Goal: Task Accomplishment & Management: Use online tool/utility

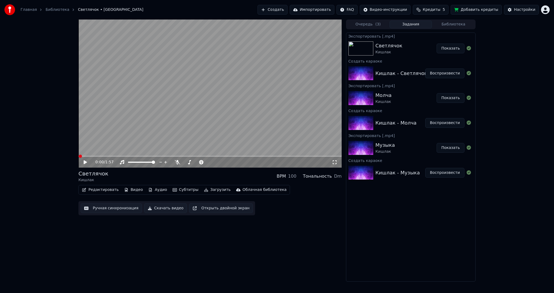
click at [284, 8] on button "Создать" at bounding box center [273, 10] width 30 height 10
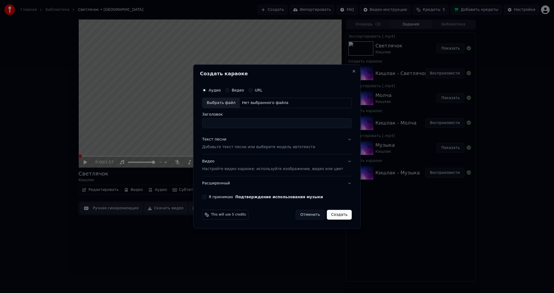
click at [227, 104] on div "Выбрать файл" at bounding box center [220, 103] width 37 height 10
type input "*********"
click at [235, 144] on div "Текст песни Добавьте текст песни или выберите модель автотекста" at bounding box center [258, 143] width 113 height 13
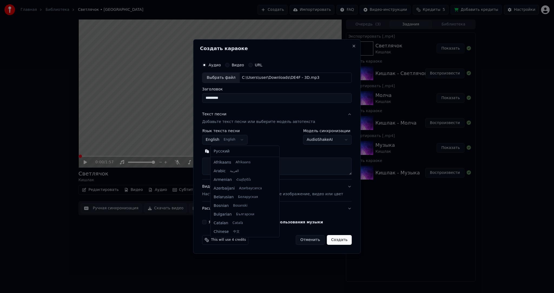
click at [226, 141] on body "Главная Библиотека Светлячок • Кишлак Создать Импортировать FAQ Видео-инструкци…" at bounding box center [277, 146] width 554 height 293
select select "**"
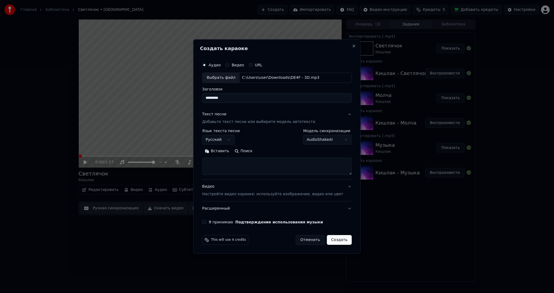
drag, startPoint x: 222, startPoint y: 151, endPoint x: 225, endPoint y: 156, distance: 5.1
click at [222, 151] on button "Вставить" at bounding box center [217, 151] width 30 height 9
type textarea "**********"
drag, startPoint x: 314, startPoint y: 169, endPoint x: 162, endPoint y: 155, distance: 152.2
click at [180, 158] on body "Главная Библиотека Светлячок • Кишлак Создать Импортировать FAQ Видео-инструкци…" at bounding box center [277, 146] width 554 height 293
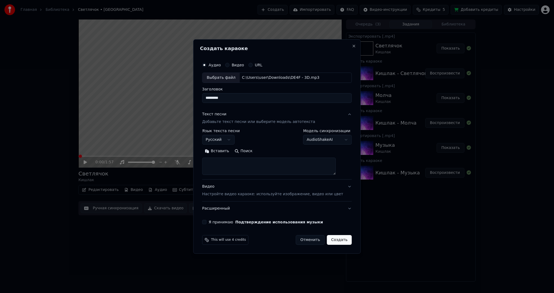
drag, startPoint x: 233, startPoint y: 165, endPoint x: 228, endPoint y: 156, distance: 10.2
click at [233, 165] on textarea at bounding box center [269, 166] width 134 height 17
click at [227, 149] on button "Вставить" at bounding box center [217, 151] width 30 height 9
click at [239, 188] on div "Видео Настройте видео караоке: используйте изображение, видео или цвет" at bounding box center [272, 190] width 141 height 13
type textarea "**********"
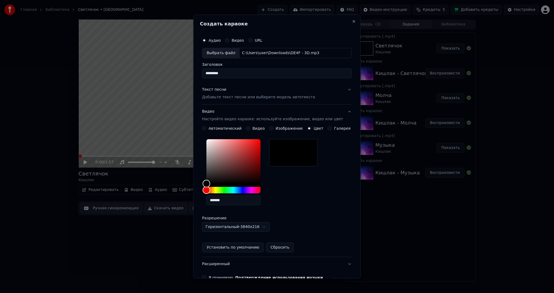
click at [232, 98] on p "Добавьте текст песни или выберите модель автотекста" at bounding box center [258, 96] width 113 height 5
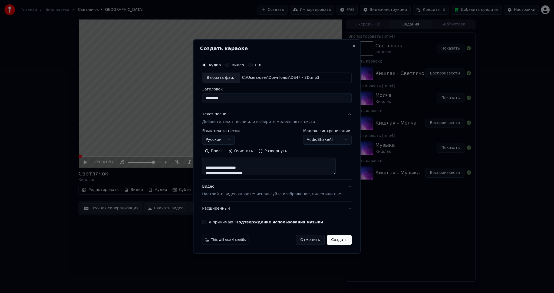
scroll to position [379, 0]
click at [238, 189] on div "Видео Настройте видео караоке: используйте изображение, видео или цвет" at bounding box center [272, 190] width 141 height 13
type textarea "**********"
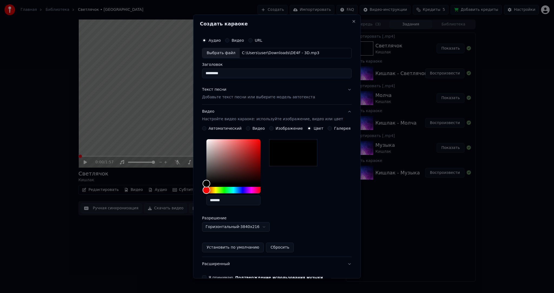
drag, startPoint x: 250, startPoint y: 127, endPoint x: 244, endPoint y: 137, distance: 10.7
click at [250, 128] on button "Видео" at bounding box center [248, 128] width 4 height 4
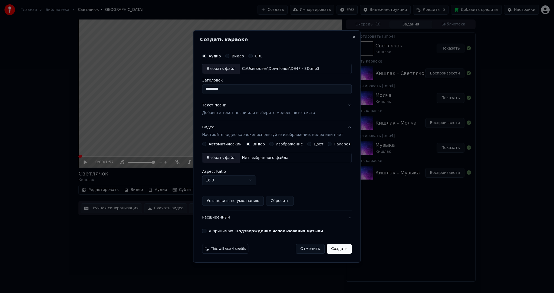
click at [267, 239] on form "Аудио Видео URL Выбрать файл C:\Users\user\Downloads\DE4F - 3D.mp3 Заголовок **…" at bounding box center [277, 151] width 154 height 207
click at [233, 155] on div "Выбрать файл" at bounding box center [220, 158] width 37 height 10
click at [207, 229] on button "Я принимаю Подтверждение использования музыки" at bounding box center [204, 231] width 4 height 4
click at [340, 247] on button "Создать" at bounding box center [339, 249] width 25 height 10
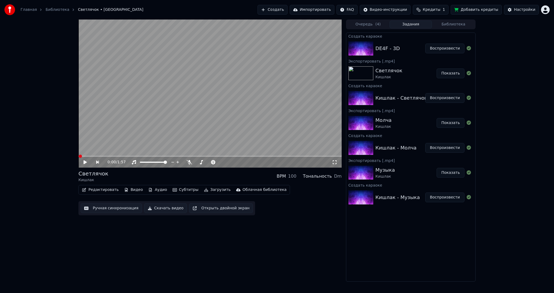
click at [444, 46] on button "Воспроизвести" at bounding box center [444, 49] width 39 height 10
drag, startPoint x: 168, startPoint y: 123, endPoint x: 202, endPoint y: 183, distance: 68.9
click at [169, 124] on video at bounding box center [209, 93] width 263 height 148
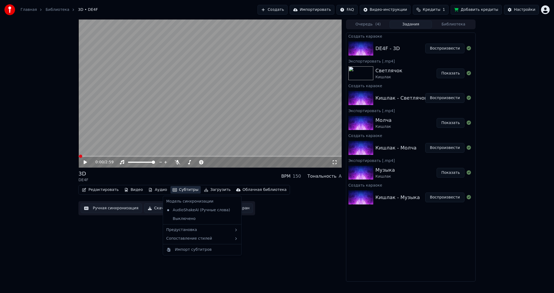
click at [184, 189] on button "Субтитры" at bounding box center [186, 190] width 30 height 8
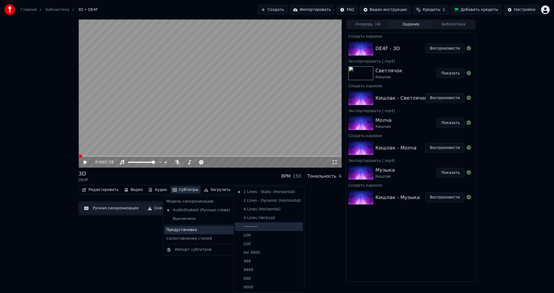
click at [258, 224] on div "----------" at bounding box center [269, 226] width 68 height 9
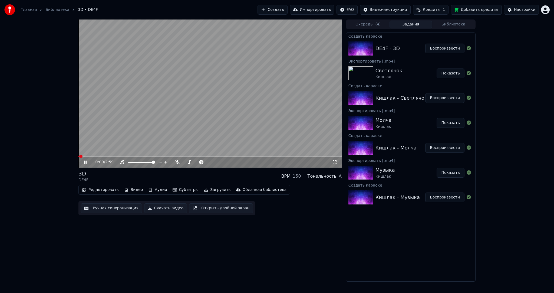
click at [101, 205] on button "Ручная синхронизация" at bounding box center [111, 208] width 61 height 10
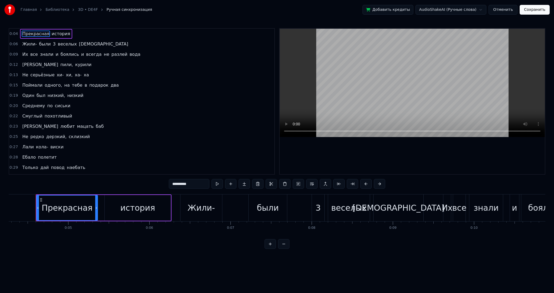
drag, startPoint x: 17, startPoint y: 201, endPoint x: 12, endPoint y: 201, distance: 4.3
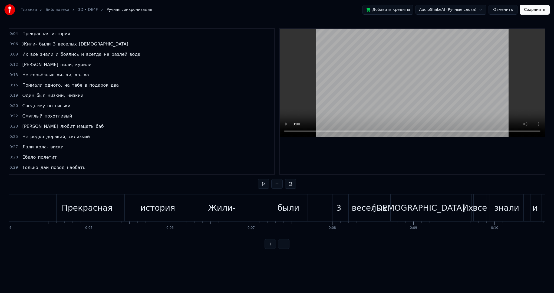
click at [6, 202] on div "Главная Библиотека 3D • DE4F Ручная синхронизация Добавить кредиты AudioShakeAI…" at bounding box center [277, 124] width 554 height 249
click at [5, 203] on div "Главная Библиотека 3D • DE4F Ручная синхронизация Добавить кредиты AudioShakeAI…" at bounding box center [277, 124] width 554 height 249
click at [267, 181] on button at bounding box center [263, 184] width 11 height 10
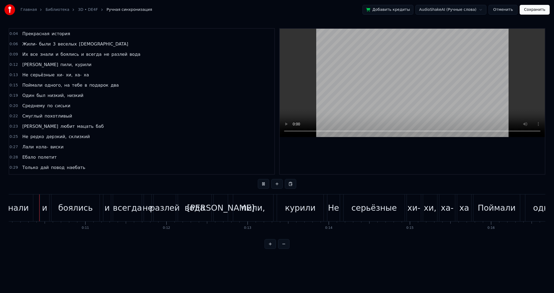
click at [326, 99] on video at bounding box center [412, 83] width 265 height 108
click at [53, 41] on span "3" at bounding box center [55, 44] width 4 height 6
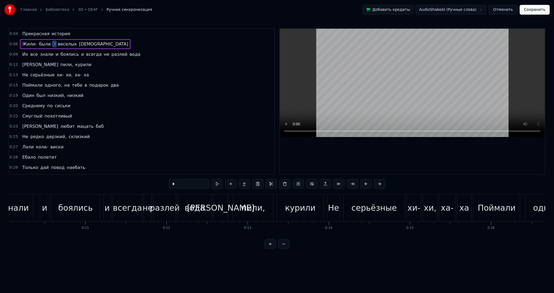
scroll to position [0, 623]
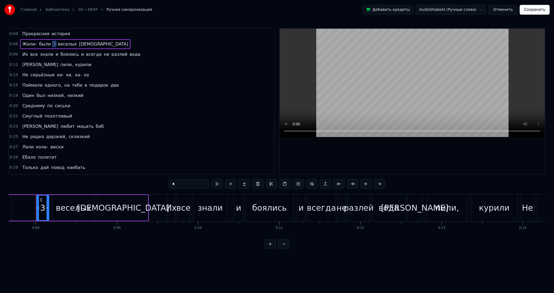
drag, startPoint x: 172, startPoint y: 182, endPoint x: 143, endPoint y: 175, distance: 29.9
click at [153, 179] on div "0:04 Прекрасная история 0:06 Жили- были 3 веселых кабана 0:09 Их все знали и бо…" at bounding box center [277, 138] width 537 height 221
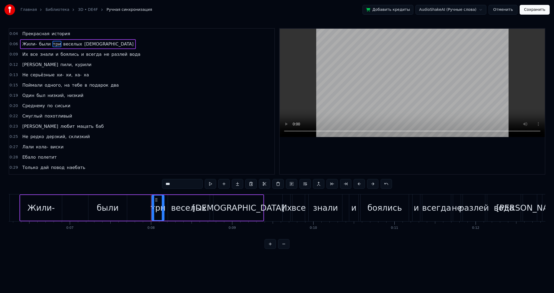
scroll to position [0, 424]
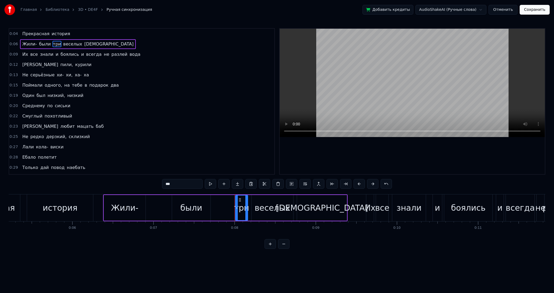
type input "***"
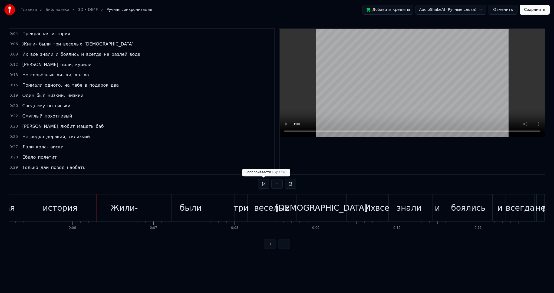
click at [262, 184] on button at bounding box center [263, 184] width 11 height 10
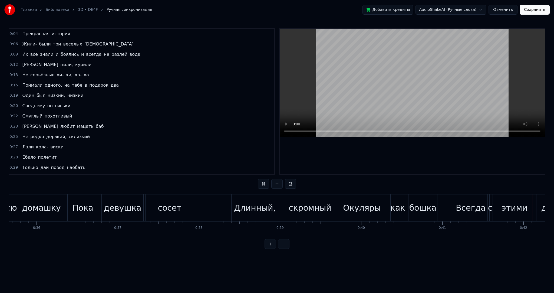
scroll to position [0, 3392]
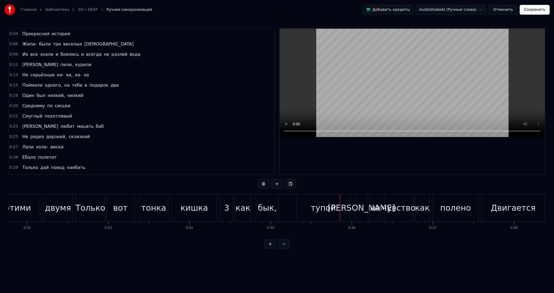
click at [376, 80] on video at bounding box center [412, 83] width 265 height 108
click at [225, 210] on div "3" at bounding box center [226, 208] width 5 height 12
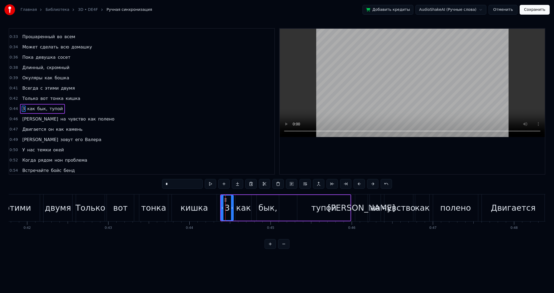
drag, startPoint x: 182, startPoint y: 187, endPoint x: 139, endPoint y: 184, distance: 43.2
click at [146, 185] on div "0:04 Прекрасная история 0:06 Жили- были три веселых кабана 0:09 Их все знали и …" at bounding box center [277, 138] width 537 height 221
type input "******"
click at [219, 202] on div "Третий" at bounding box center [227, 208] width 30 height 12
click at [220, 206] on div "Третий" at bounding box center [227, 208] width 30 height 12
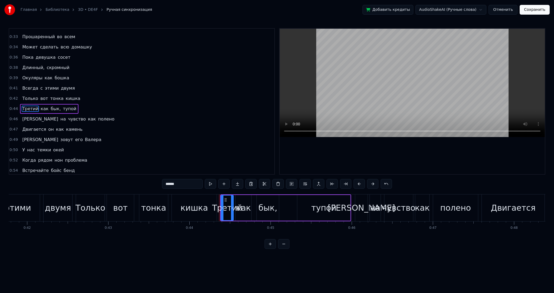
click at [219, 206] on div at bounding box center [219, 207] width 0 height 27
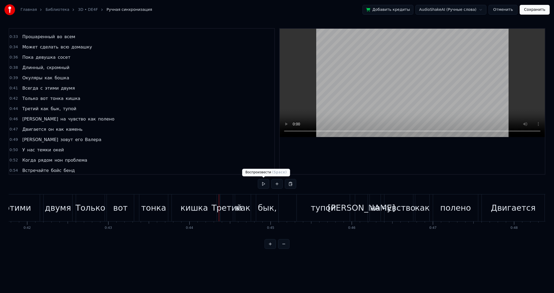
click at [262, 181] on button at bounding box center [263, 184] width 11 height 10
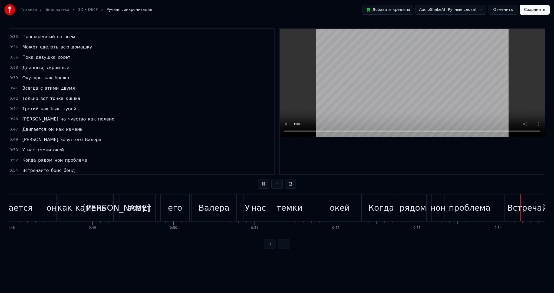
scroll to position [0, 4392]
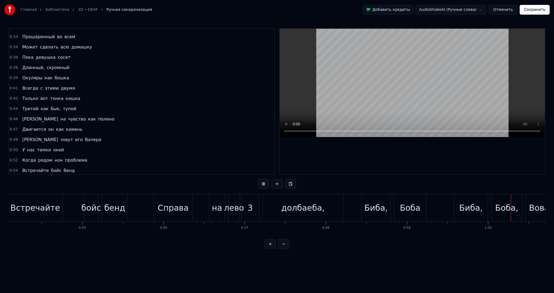
click at [396, 96] on video at bounding box center [412, 83] width 265 height 108
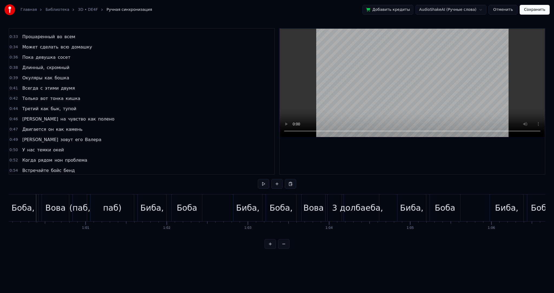
click at [41, 167] on span "Встречайте" at bounding box center [36, 170] width 28 height 6
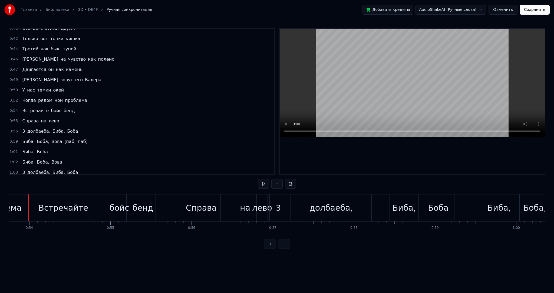
scroll to position [0, 4357]
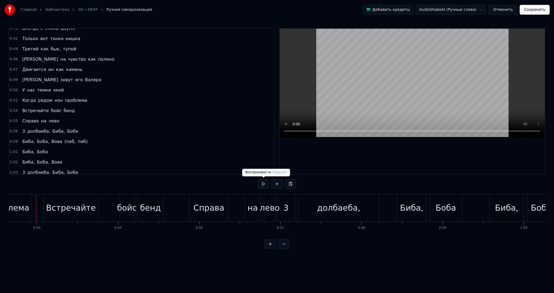
click at [265, 184] on button at bounding box center [263, 184] width 11 height 10
click at [91, 206] on div "Встречайте" at bounding box center [71, 208] width 50 height 12
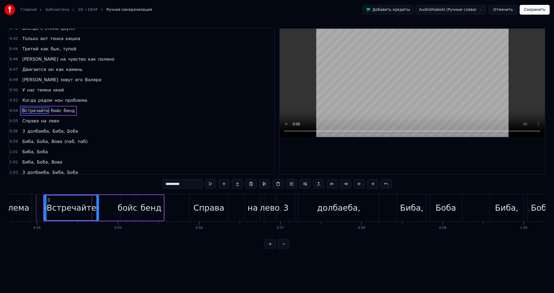
click at [189, 185] on input "**********" at bounding box center [182, 184] width 41 height 10
drag, startPoint x: 97, startPoint y: 212, endPoint x: 114, endPoint y: 211, distance: 16.5
click at [114, 211] on div at bounding box center [114, 207] width 2 height 25
type input "**********"
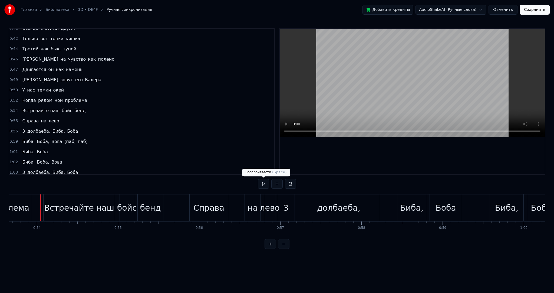
click at [265, 182] on button at bounding box center [263, 184] width 11 height 10
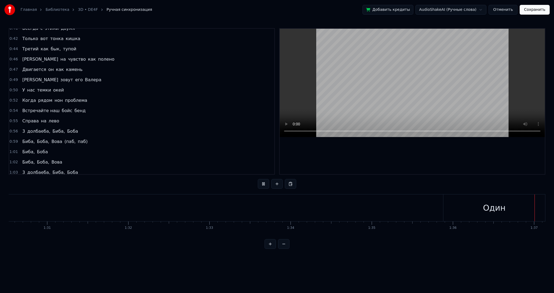
scroll to position [0, 7844]
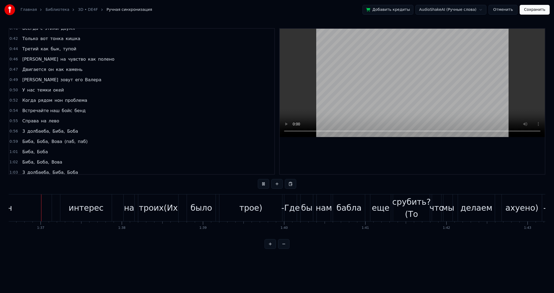
drag, startPoint x: 391, startPoint y: 81, endPoint x: 381, endPoint y: 96, distance: 17.2
click at [391, 81] on video at bounding box center [412, 83] width 265 height 108
click at [35, 207] on div "Один" at bounding box center [1, 207] width 102 height 27
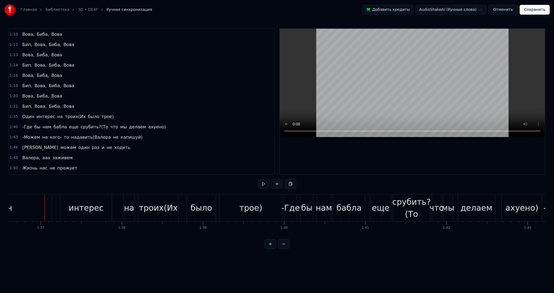
scroll to position [0, 7843]
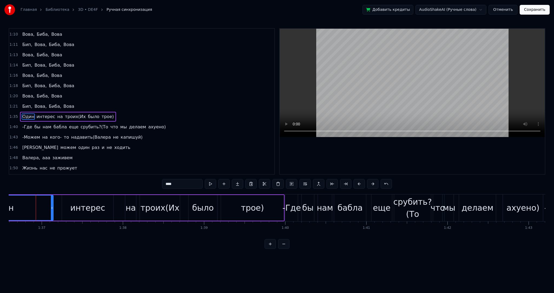
drag, startPoint x: 299, startPoint y: 234, endPoint x: 293, endPoint y: 234, distance: 6.0
click at [293, 234] on div "Прекрасная история Жили- были три веселых кабана Их все знали и боялись и всегд…" at bounding box center [277, 214] width 537 height 41
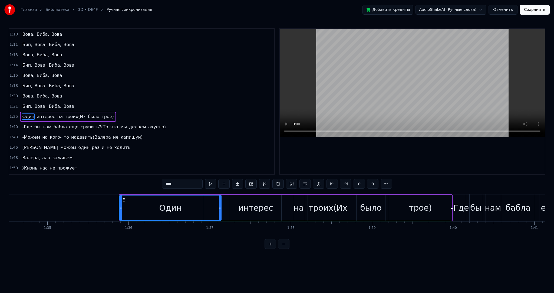
scroll to position [0, 7645]
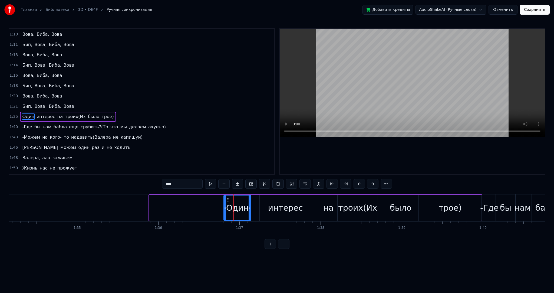
drag, startPoint x: 150, startPoint y: 207, endPoint x: 225, endPoint y: 206, distance: 74.4
click at [225, 206] on icon at bounding box center [225, 208] width 2 height 4
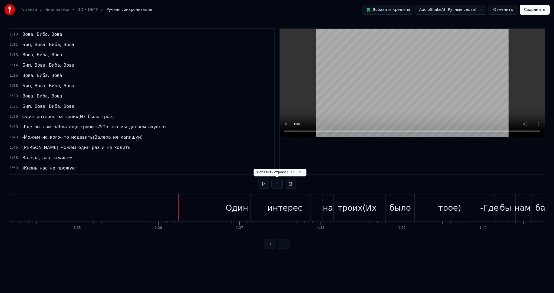
click at [264, 183] on button at bounding box center [263, 184] width 11 height 10
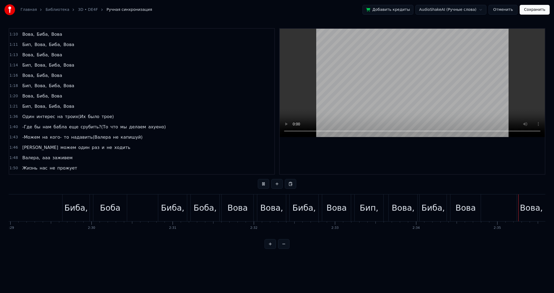
scroll to position [0, 12593]
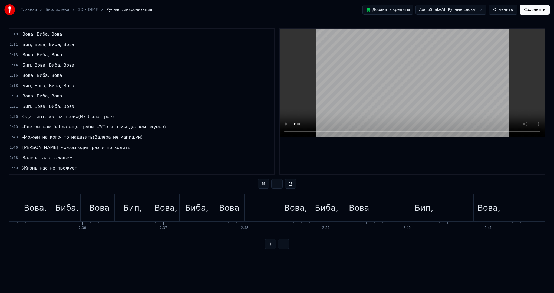
click at [415, 88] on video at bounding box center [412, 83] width 265 height 108
drag, startPoint x: 415, startPoint y: 210, endPoint x: 396, endPoint y: 209, distance: 18.4
click at [415, 209] on div "Бип," at bounding box center [424, 207] width 92 height 27
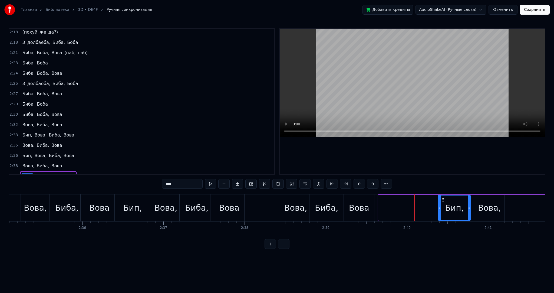
drag, startPoint x: 380, startPoint y: 210, endPoint x: 440, endPoint y: 207, distance: 59.9
click at [440, 207] on div at bounding box center [440, 207] width 2 height 25
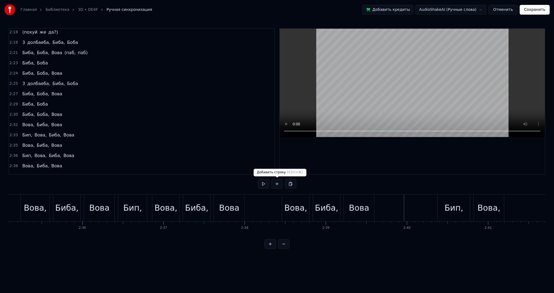
click at [266, 183] on button at bounding box center [263, 184] width 11 height 10
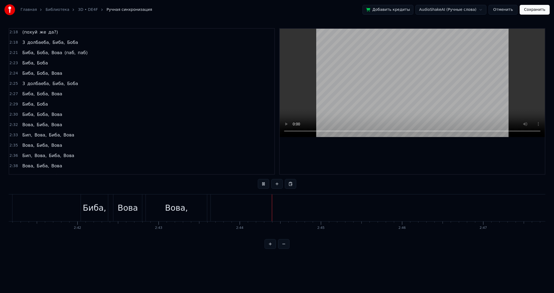
click at [266, 183] on button at bounding box center [263, 184] width 11 height 10
click at [262, 186] on button at bounding box center [263, 184] width 11 height 10
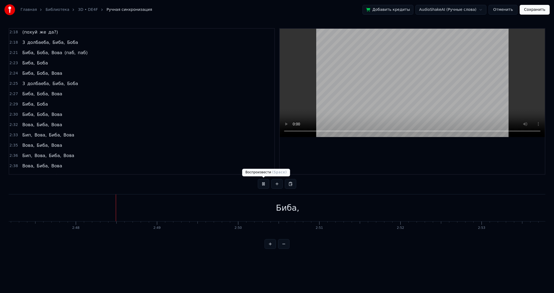
click at [265, 182] on button at bounding box center [263, 184] width 11 height 10
click at [26, 183] on span "Вова," at bounding box center [28, 186] width 13 height 6
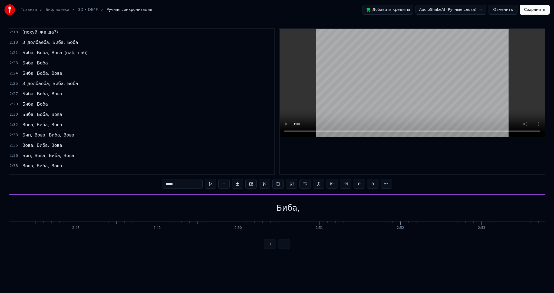
scroll to position [0, 13195]
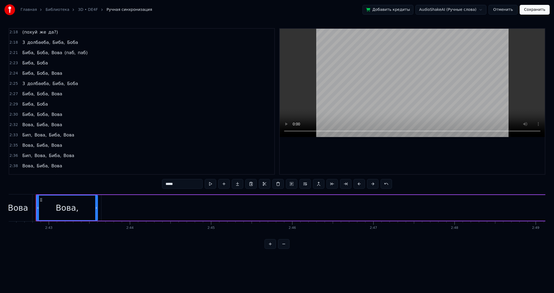
click at [24, 173] on span "Бип," at bounding box center [27, 176] width 11 height 6
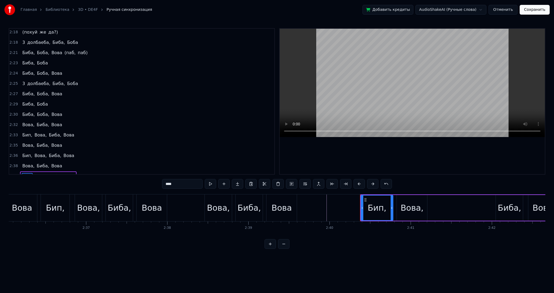
scroll to position [0, 12593]
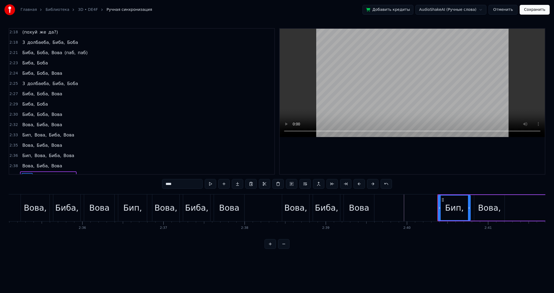
click at [348, 207] on div "Вова" at bounding box center [359, 207] width 30 height 27
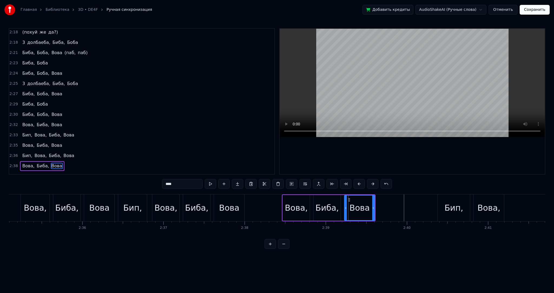
click at [302, 208] on div "Вова," at bounding box center [296, 208] width 23 height 12
type input "*****"
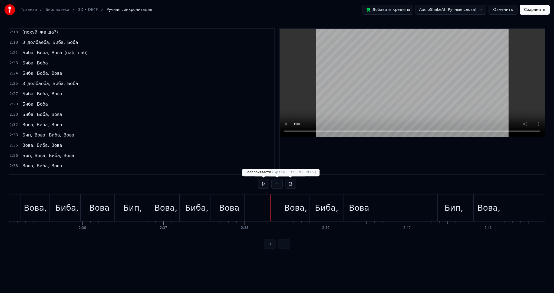
click at [266, 184] on button at bounding box center [263, 184] width 11 height 10
click at [455, 208] on div "Бип," at bounding box center [454, 208] width 19 height 12
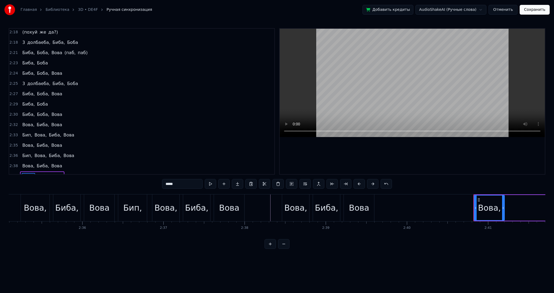
type input "*****"
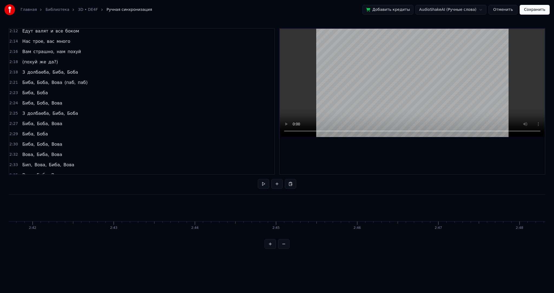
scroll to position [0, 14014]
click at [532, 8] on button "Сохранить" at bounding box center [535, 10] width 30 height 10
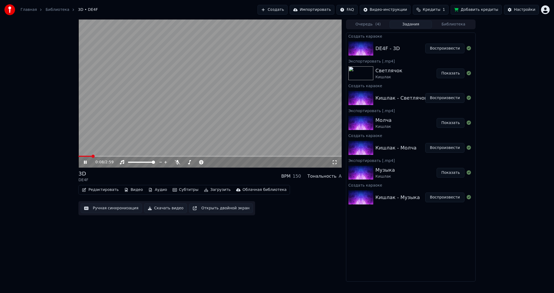
click at [211, 125] on video at bounding box center [209, 93] width 263 height 148
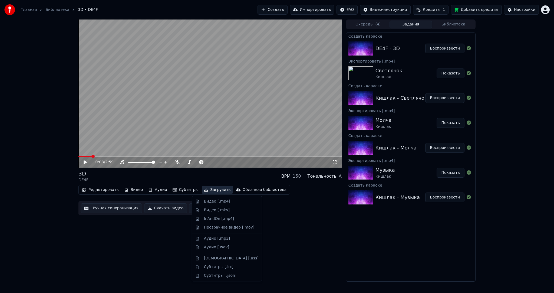
click at [205, 187] on button "Загрузить" at bounding box center [217, 190] width 31 height 8
click at [212, 199] on div "Видео [.mp4]" at bounding box center [217, 201] width 26 height 5
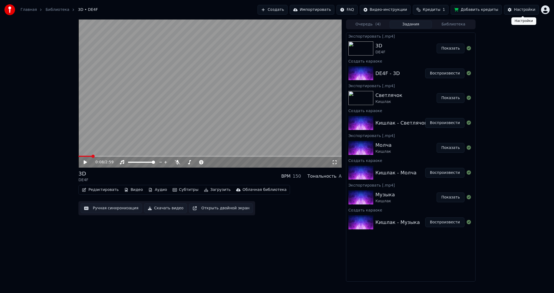
click at [547, 6] on html "Главная Библиотека 3D • DE4F Создать Импортировать FAQ Видео-инструкции Кредиты…" at bounding box center [277, 146] width 554 height 293
click at [504, 58] on div "Выйти" at bounding box center [522, 62] width 62 height 9
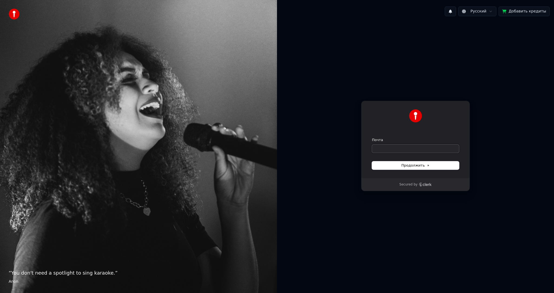
click at [390, 149] on input "Почта" at bounding box center [415, 149] width 87 height 8
paste input "**********"
click at [372, 137] on button "submit" at bounding box center [372, 137] width 0 height 0
type input "**********"
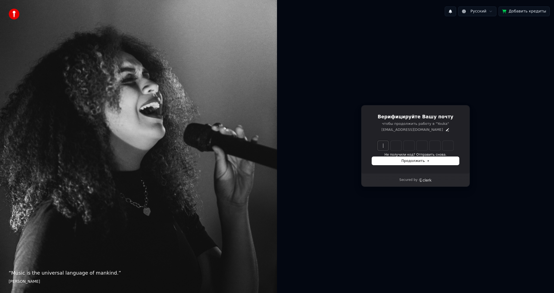
click at [381, 144] on input "Enter verification code" at bounding box center [421, 146] width 87 height 10
paste input "******"
type input "******"
